Goal: Task Accomplishment & Management: Use online tool/utility

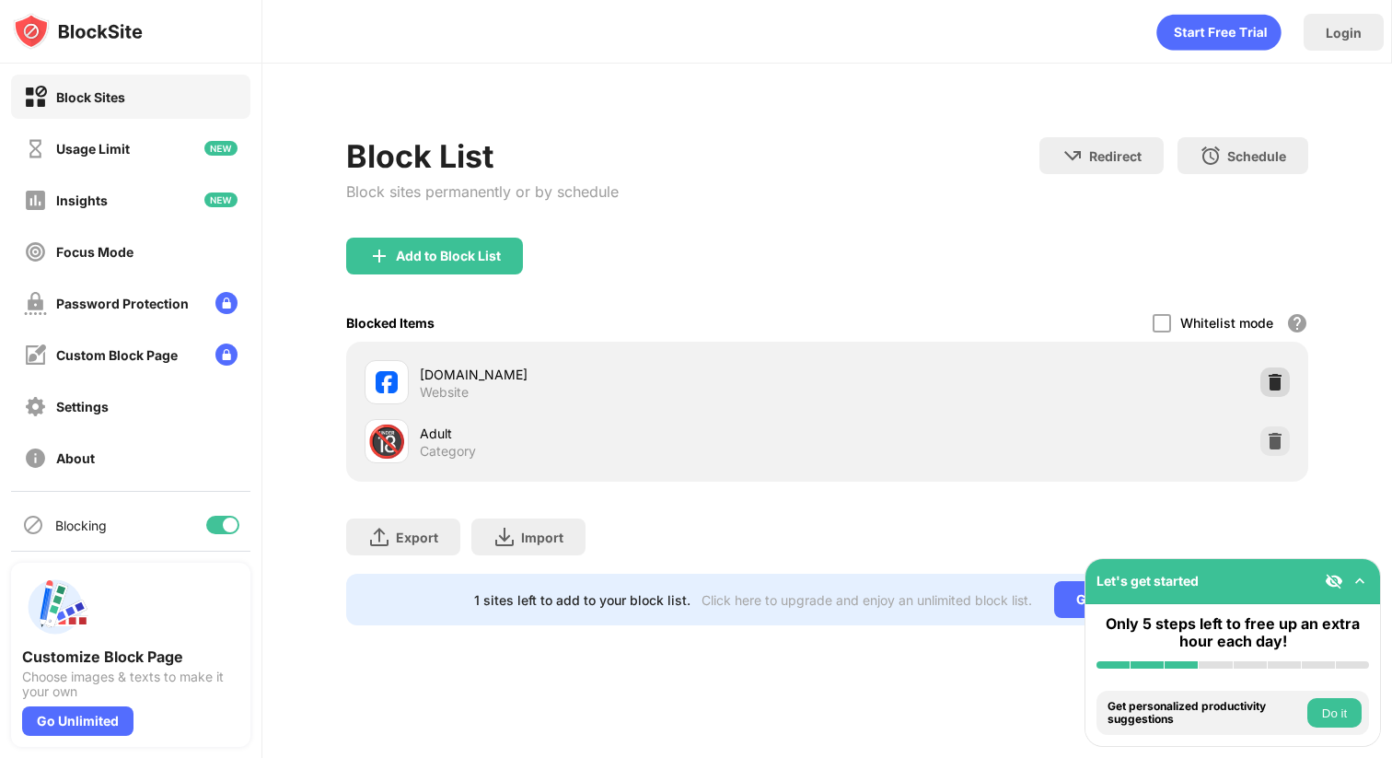
click at [1275, 386] on img at bounding box center [1275, 382] width 18 height 18
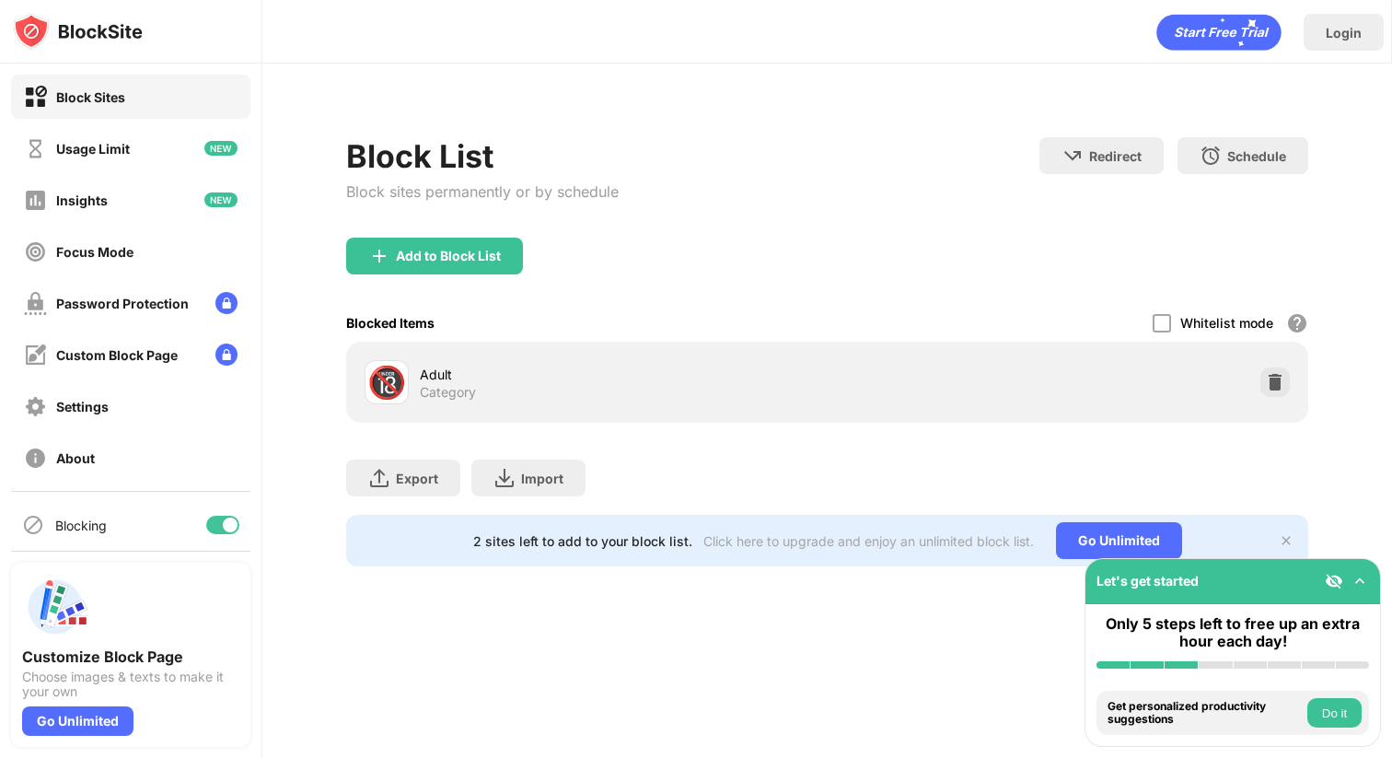
click at [1358, 575] on img at bounding box center [1360, 581] width 18 height 18
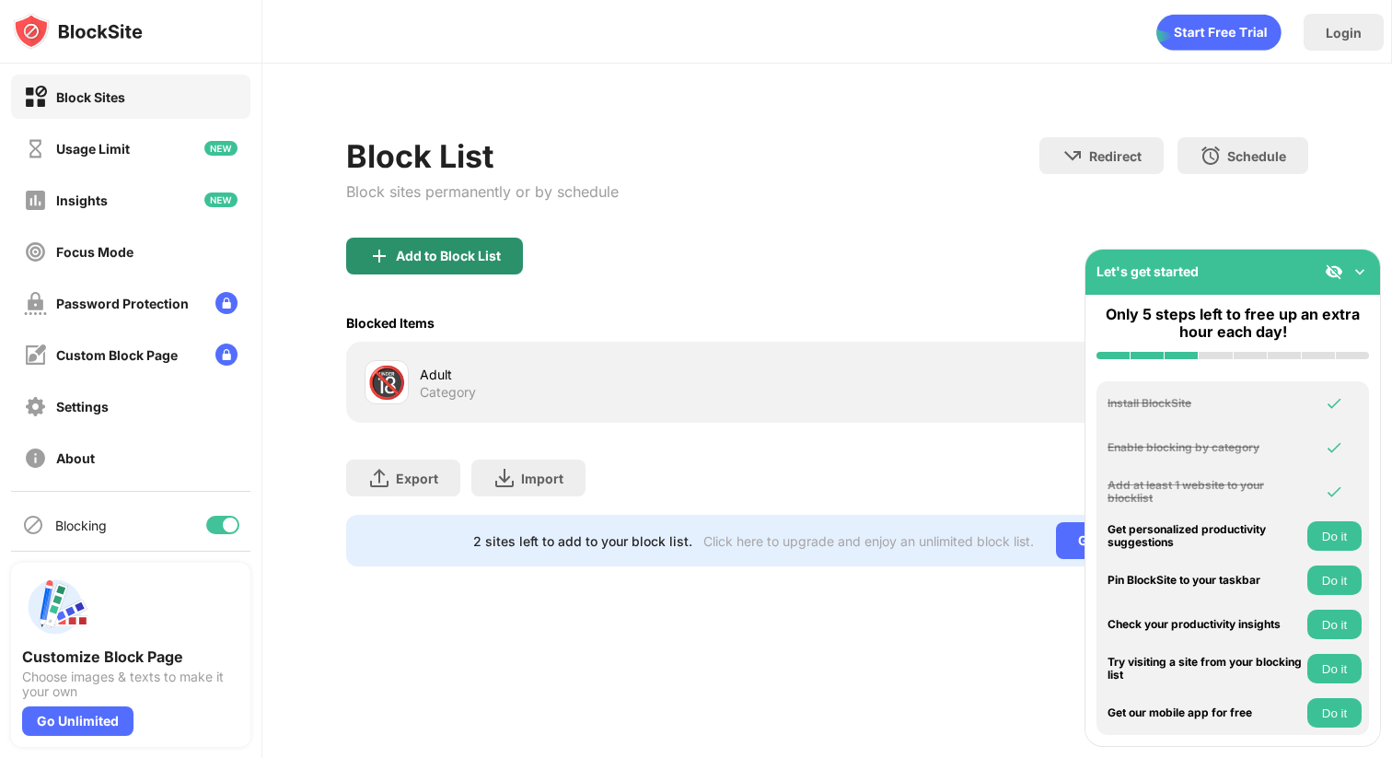
click at [486, 272] on div "Add to Block List" at bounding box center [434, 256] width 177 height 37
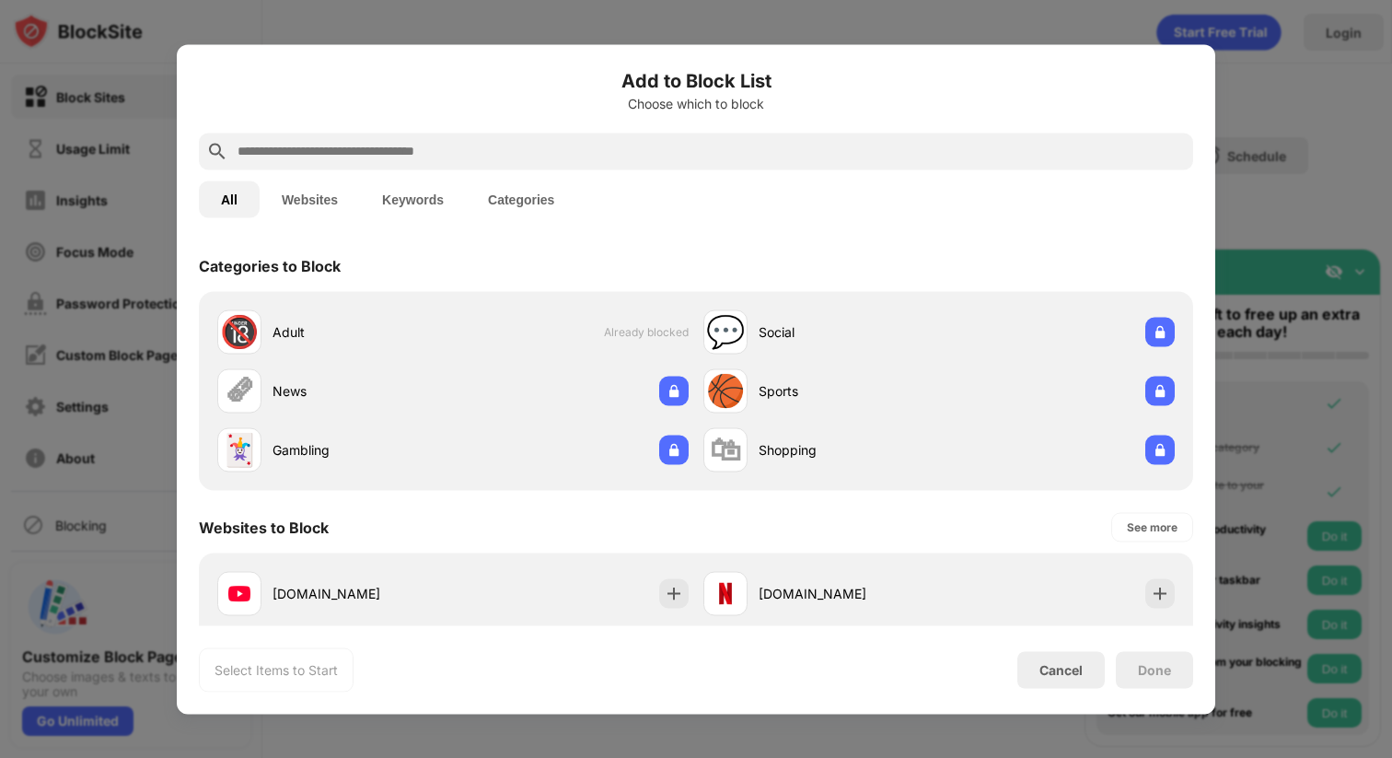
click at [459, 145] on input "text" at bounding box center [711, 151] width 950 height 22
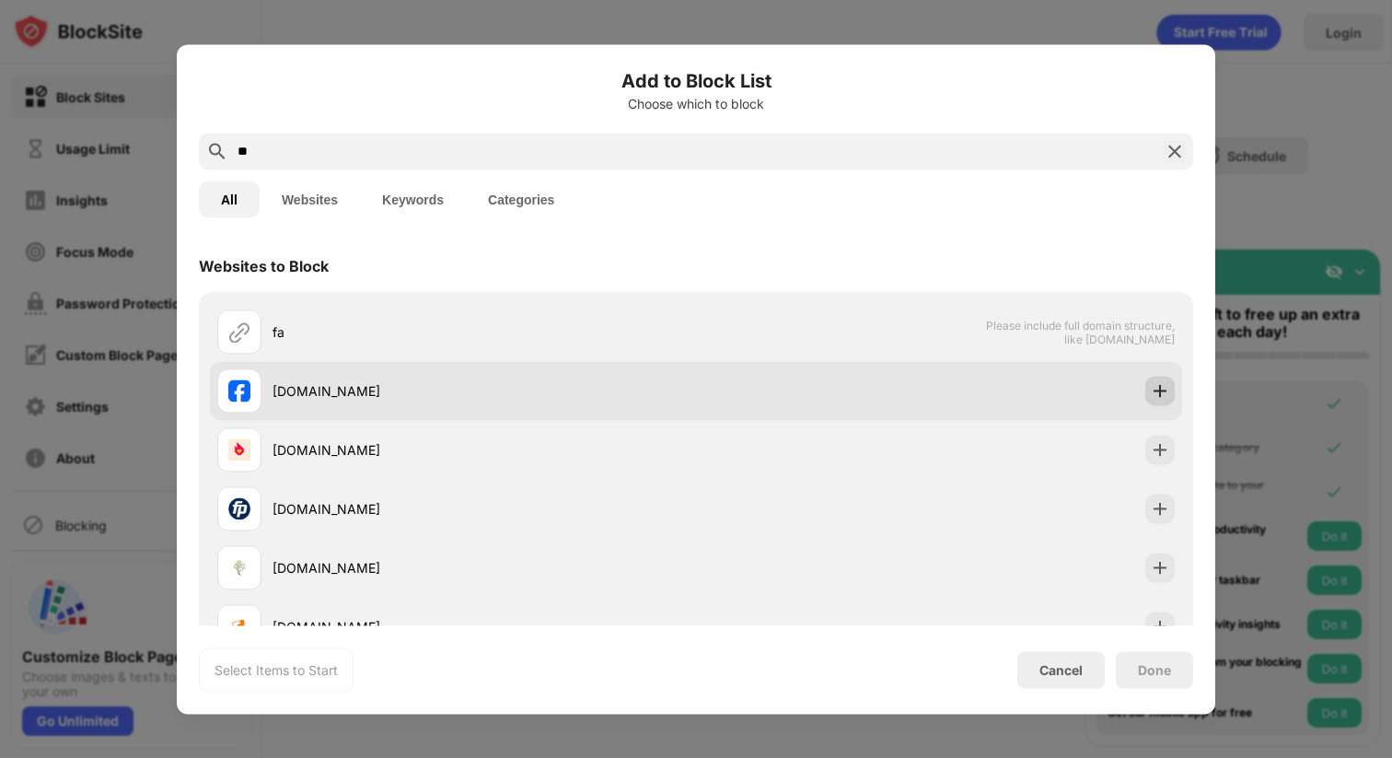
type input "**"
click at [1156, 383] on img at bounding box center [1160, 390] width 18 height 18
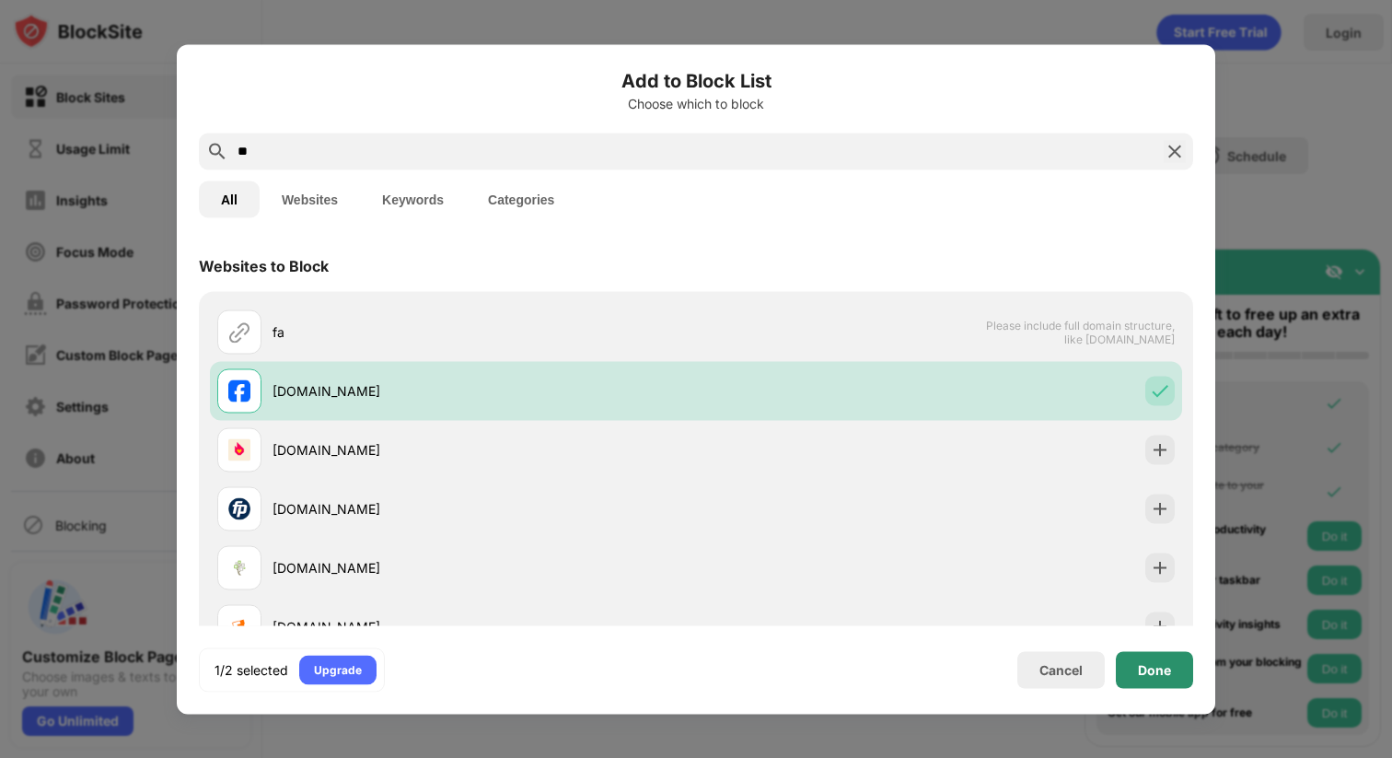
click at [1153, 667] on div "Done" at bounding box center [1154, 669] width 33 height 15
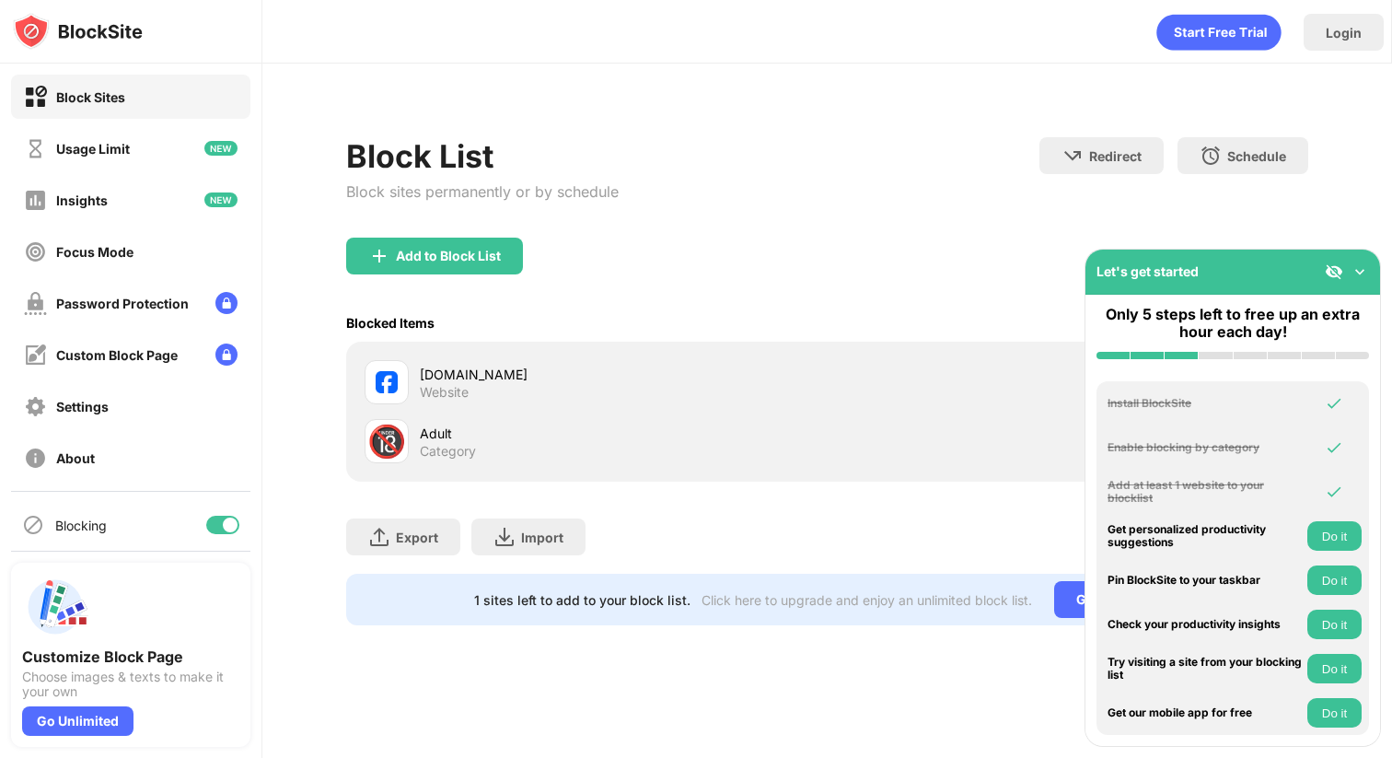
click at [1358, 275] on img at bounding box center [1360, 271] width 18 height 18
